Goal: Information Seeking & Learning: Learn about a topic

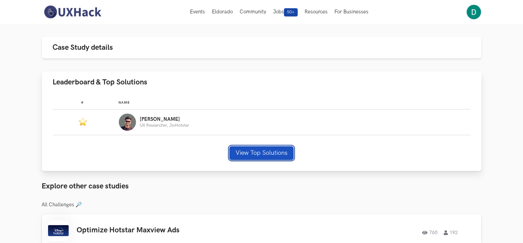
click at [255, 152] on button "View Top Solutions" at bounding box center [261, 153] width 64 height 14
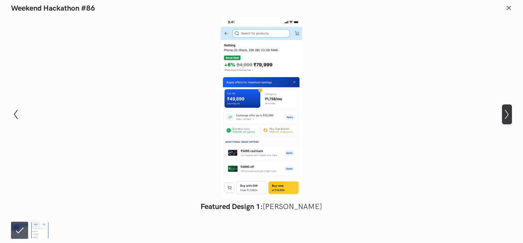
click at [504, 114] on icon "Show next slide" at bounding box center [507, 115] width 10 height 10
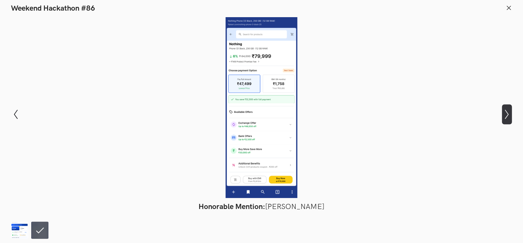
click at [505, 114] on icon "Show next slide" at bounding box center [507, 115] width 10 height 10
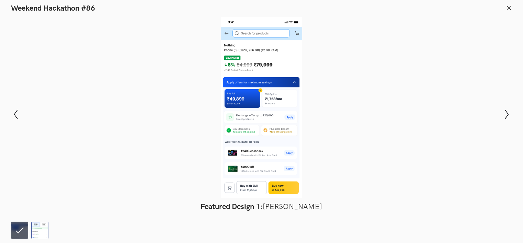
click at [503, 10] on header "Weekend Hackathon #86" at bounding box center [261, 6] width 523 height 13
click at [505, 9] on header "Weekend Hackathon #86" at bounding box center [261, 6] width 523 height 13
click at [507, 6] on icon at bounding box center [509, 8] width 6 height 6
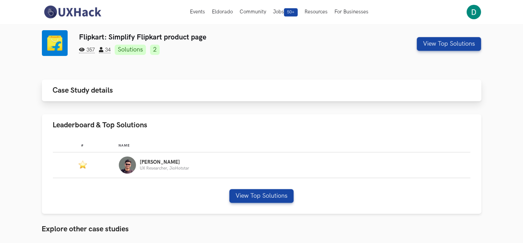
click at [56, 88] on span "Case Study details" at bounding box center [83, 90] width 60 height 9
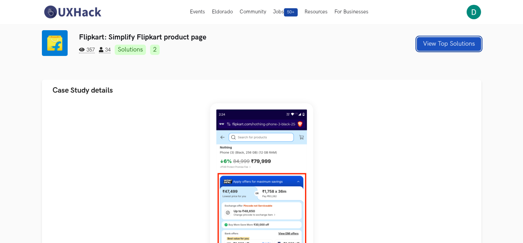
click at [461, 44] on button "View Top Solutions" at bounding box center [449, 44] width 64 height 14
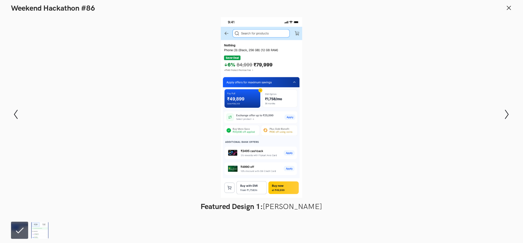
scroll to position [925, 0]
click at [510, 7] on icon at bounding box center [509, 8] width 6 height 6
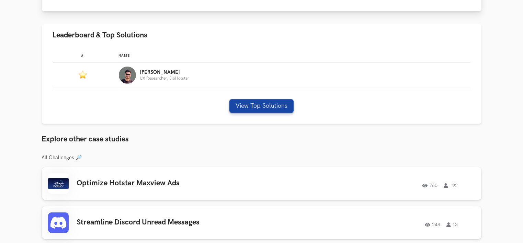
scroll to position [549, 0]
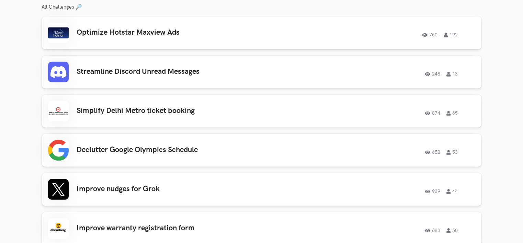
click at [36, 130] on section "Flipkart: Simplify Flipkart product page 357 34 Solutions 2 View Top Solutions …" at bounding box center [261, 45] width 523 height 1140
click at [230, 36] on h3 "Optimize Hotstar Maxview Ads" at bounding box center [174, 32] width 195 height 9
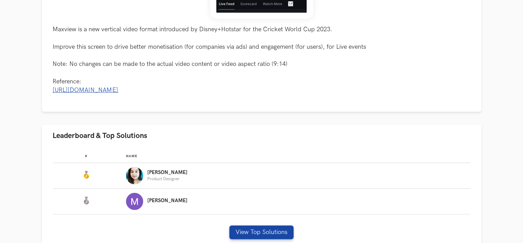
scroll to position [412, 0]
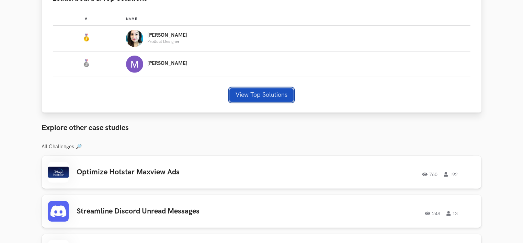
click at [261, 99] on button "View Top Solutions" at bounding box center [261, 95] width 64 height 14
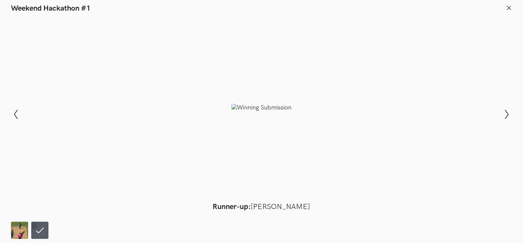
click at [294, 98] on div at bounding box center [261, 107] width 473 height 181
click at [502, 7] on header "Weekend Hackathon #1" at bounding box center [261, 6] width 523 height 13
drag, startPoint x: 503, startPoint y: 7, endPoint x: 510, endPoint y: 11, distance: 8.0
click at [500, 8] on header "Weekend Hackathon #1" at bounding box center [261, 6] width 523 height 13
click at [510, 11] on button at bounding box center [509, 9] width 6 height 8
